Goal: Use online tool/utility: Utilize a website feature to perform a specific function

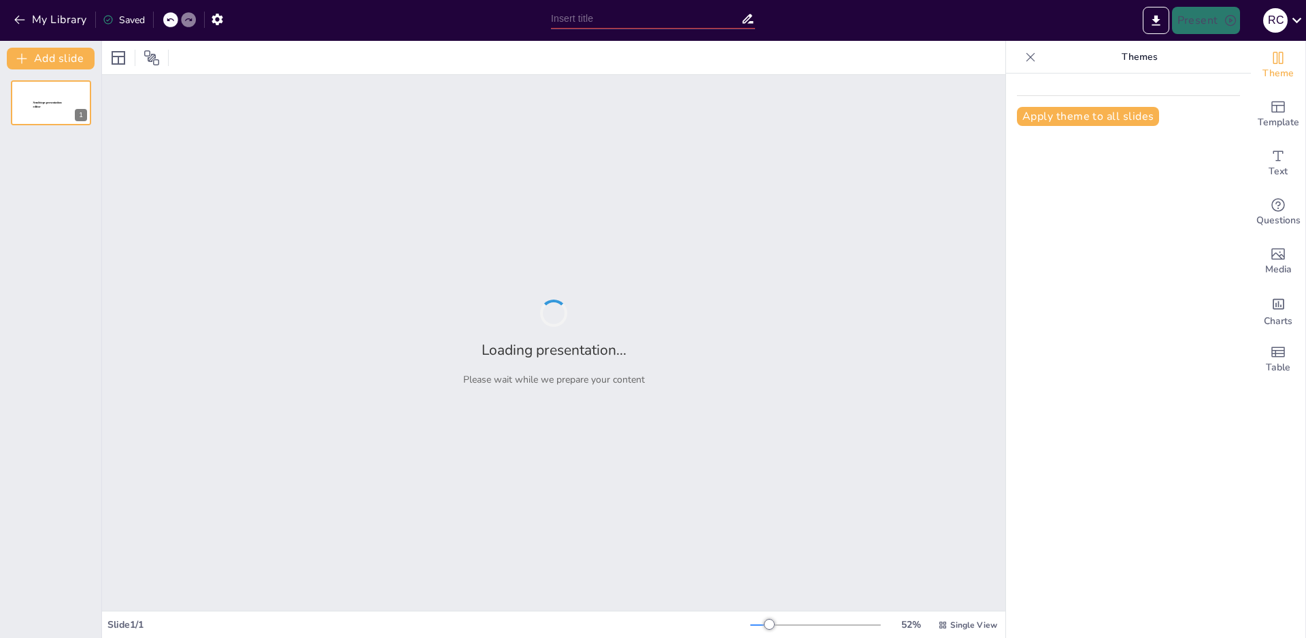
type input "Understanding the Project Cycle: From Concept to Closure"
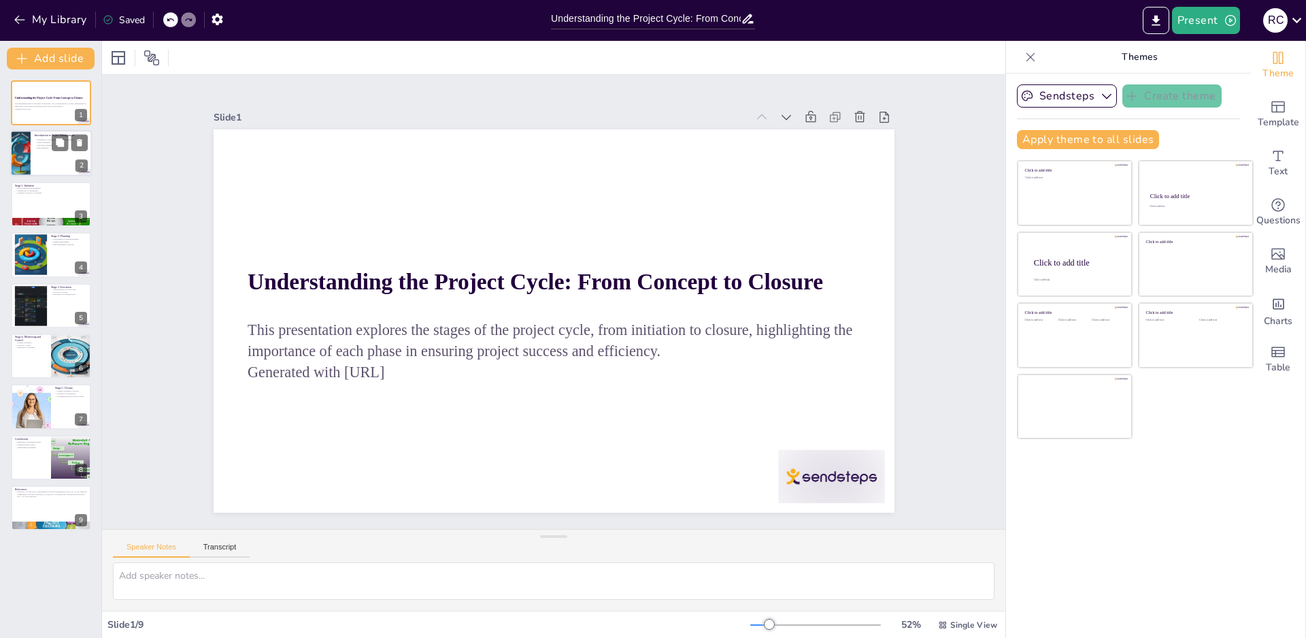
click at [45, 162] on div at bounding box center [51, 154] width 82 height 46
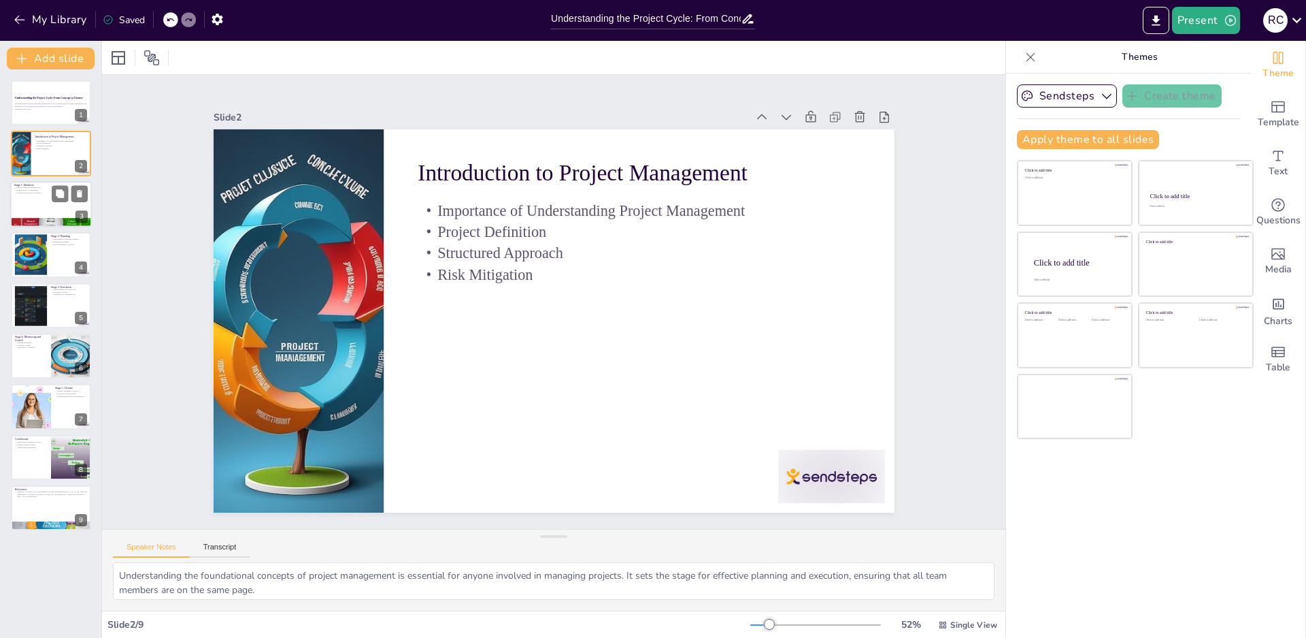
click at [47, 205] on div at bounding box center [51, 204] width 82 height 46
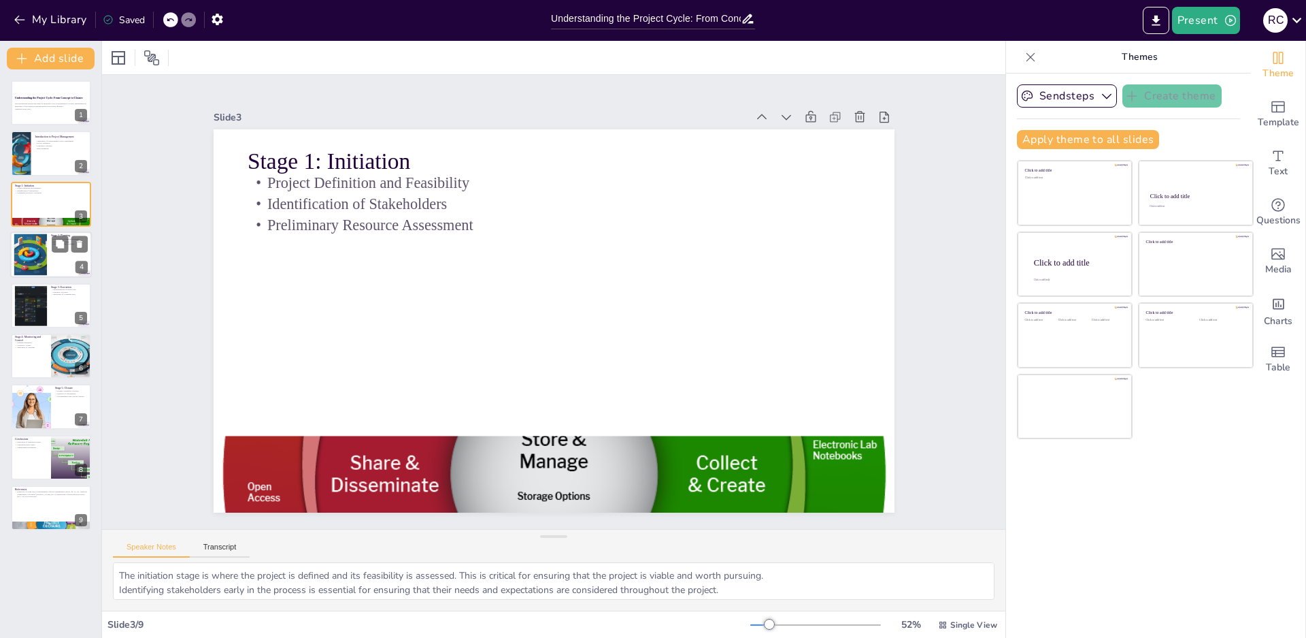
click at [39, 252] on div at bounding box center [30, 255] width 62 height 42
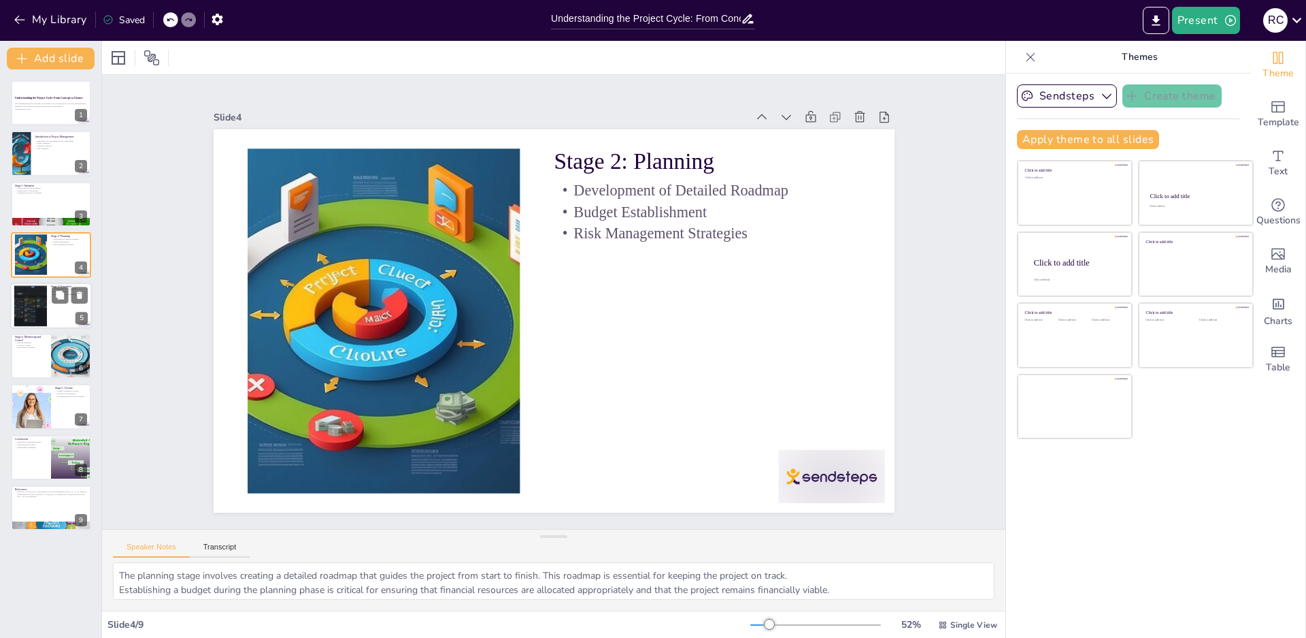
click at [24, 323] on div at bounding box center [30, 305] width 63 height 42
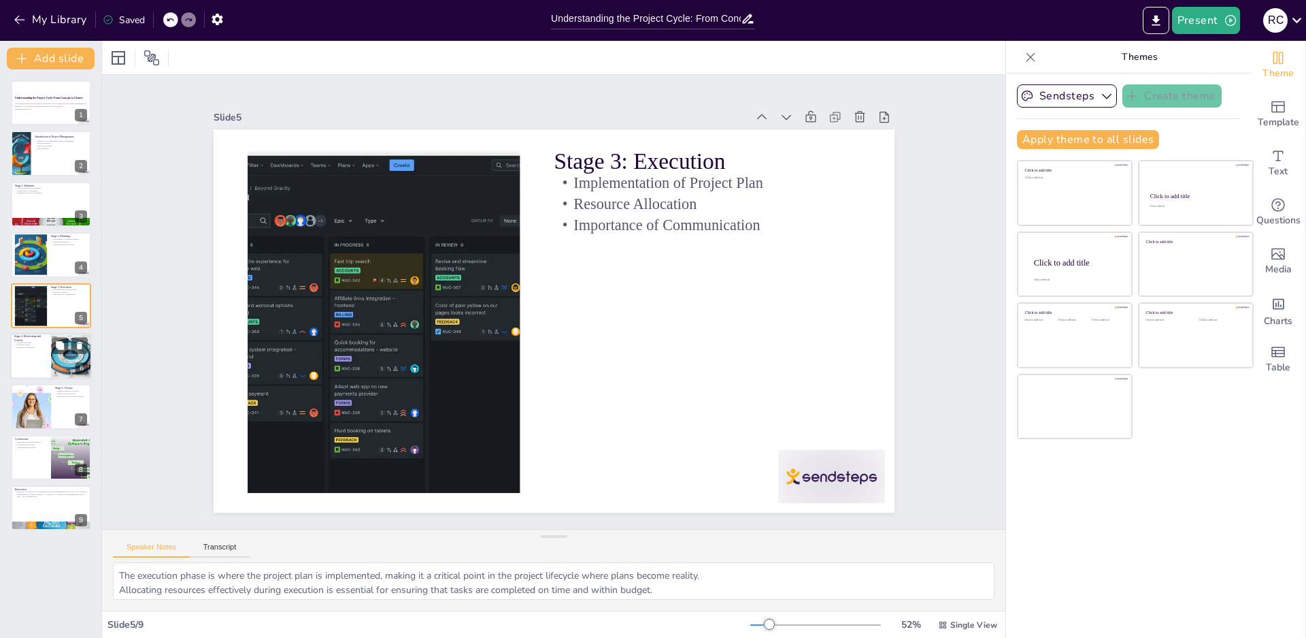
click at [29, 365] on div at bounding box center [51, 356] width 82 height 46
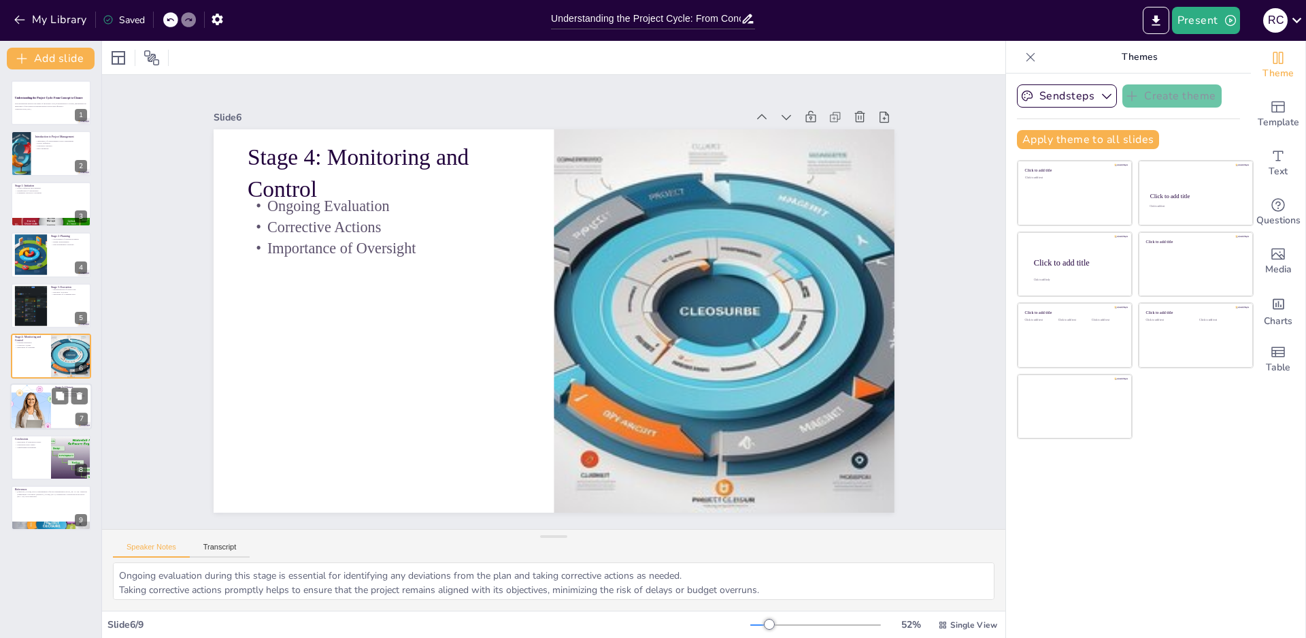
click at [35, 403] on div at bounding box center [30, 407] width 87 height 46
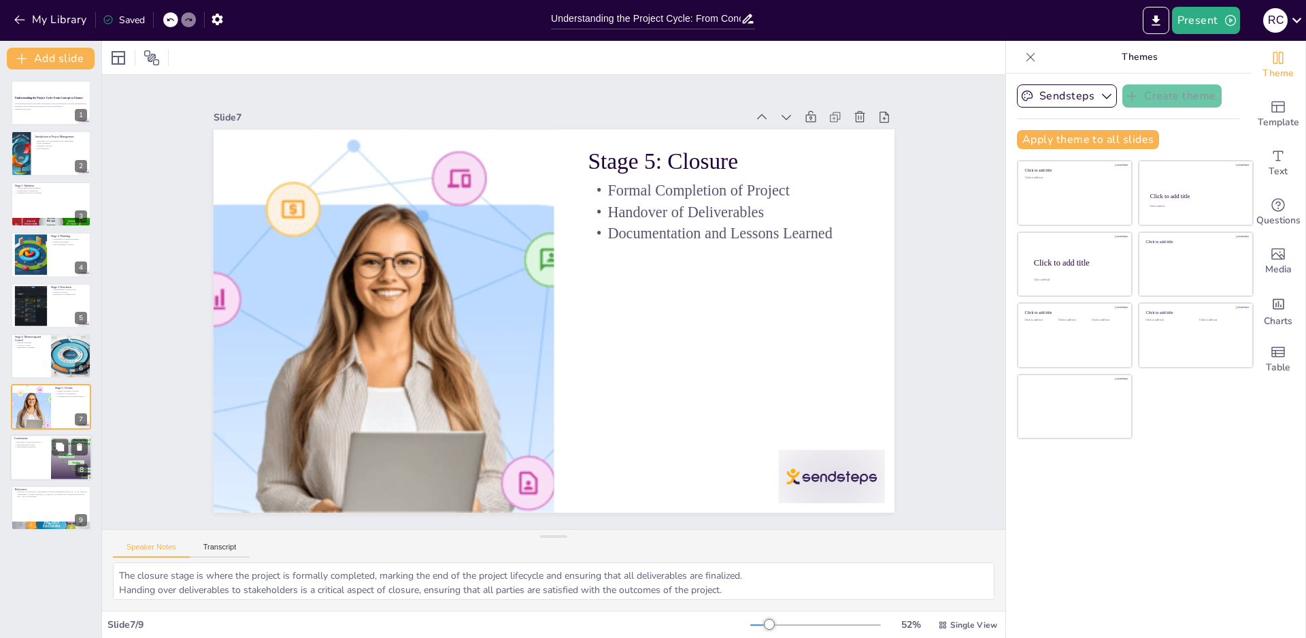
click at [35, 437] on p "Conclusions" at bounding box center [30, 438] width 33 height 4
type textarea "A structured process in project management is vital for ensuring that projects …"
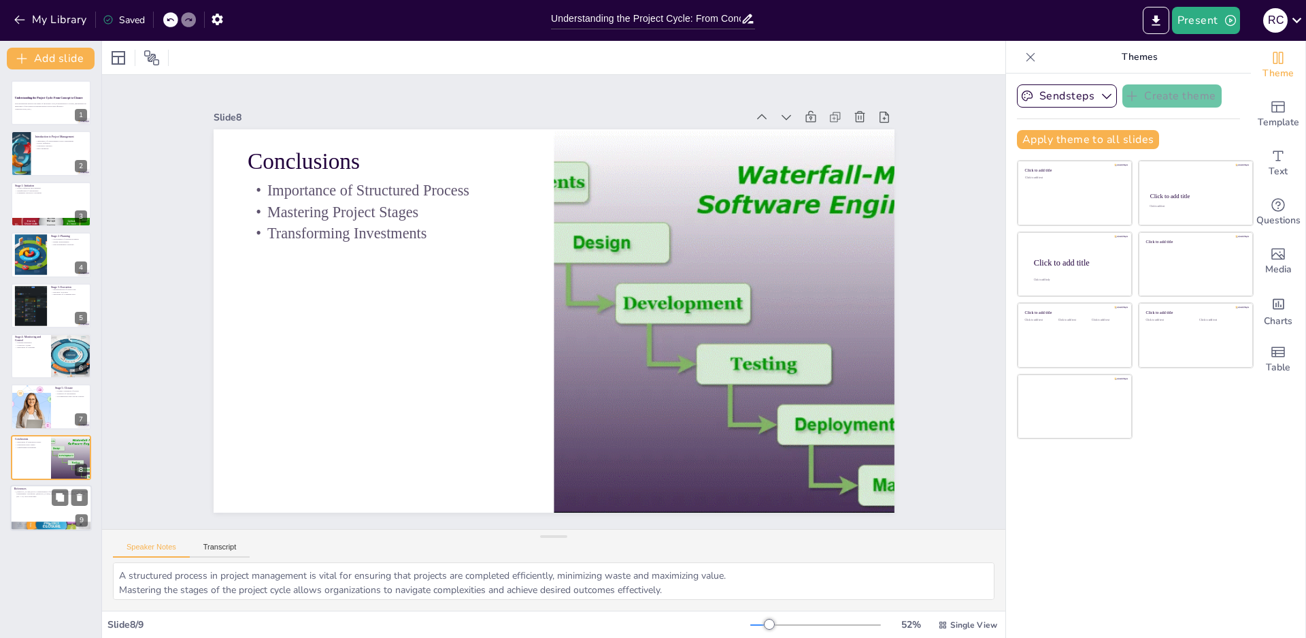
click at [41, 509] on div at bounding box center [51, 507] width 82 height 46
